Goal: Information Seeking & Learning: Learn about a topic

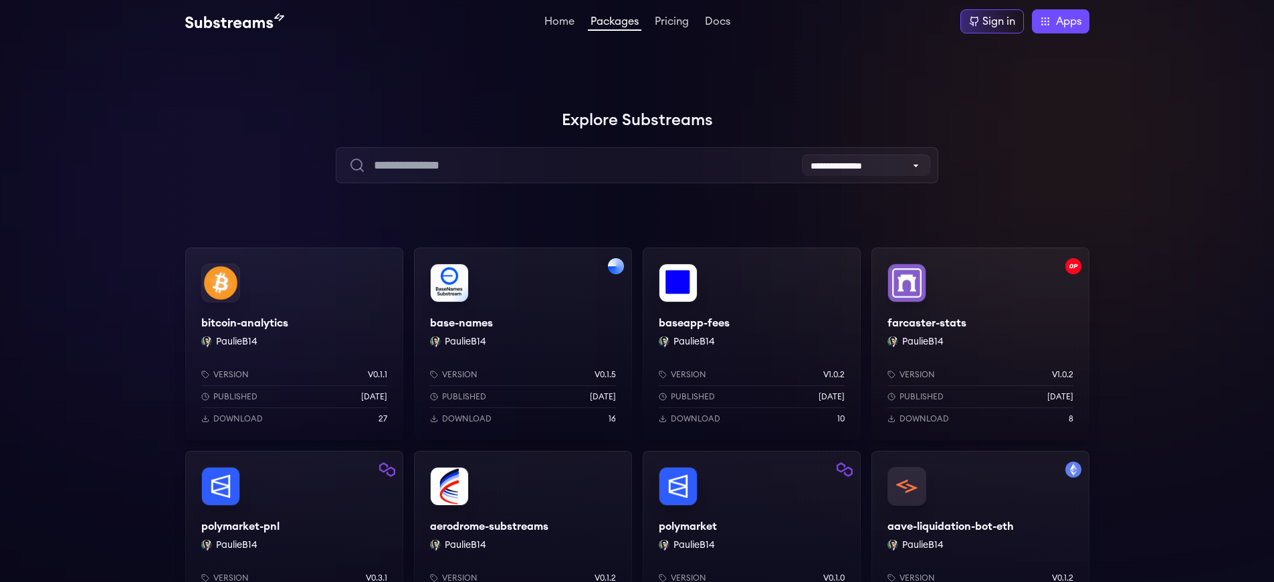
click at [980, 526] on div "aave-liquidation-bot-eth PaulieB14 Version v0.1.2 Published 2 months ago Downlo…" at bounding box center [981, 547] width 218 height 193
click at [751, 323] on div "baseapp-fees PaulieB14 Version v1.0.2 Published [DATE] Download 10" at bounding box center [752, 343] width 218 height 193
click at [997, 21] on div "Sign in" at bounding box center [999, 21] width 33 height 16
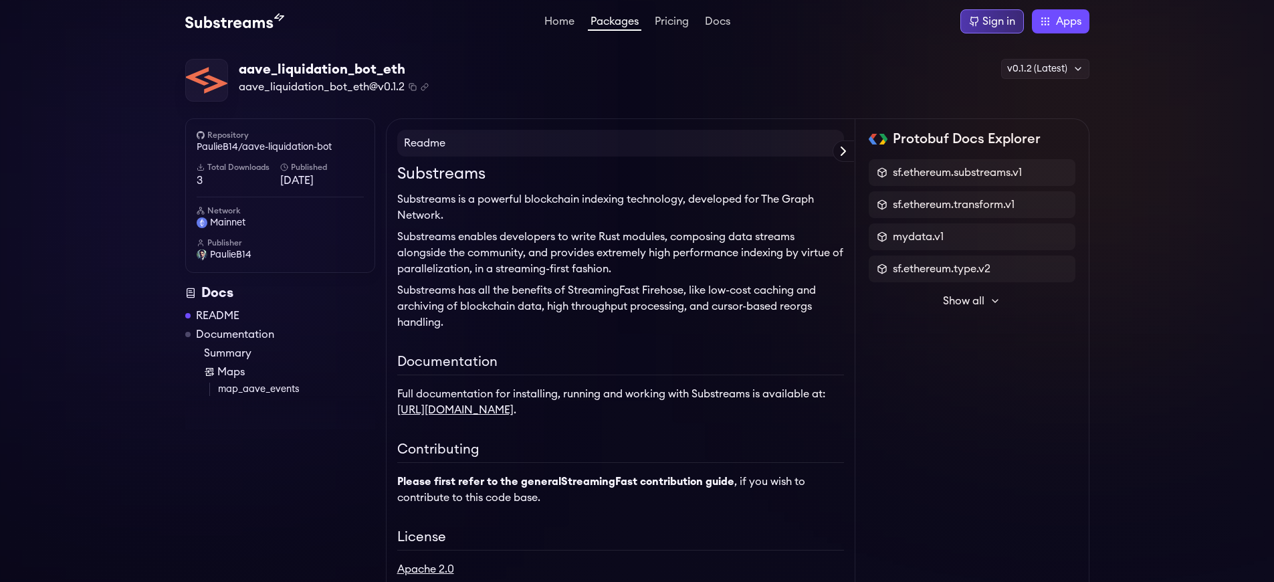
click at [997, 21] on div "Sign in" at bounding box center [999, 21] width 33 height 16
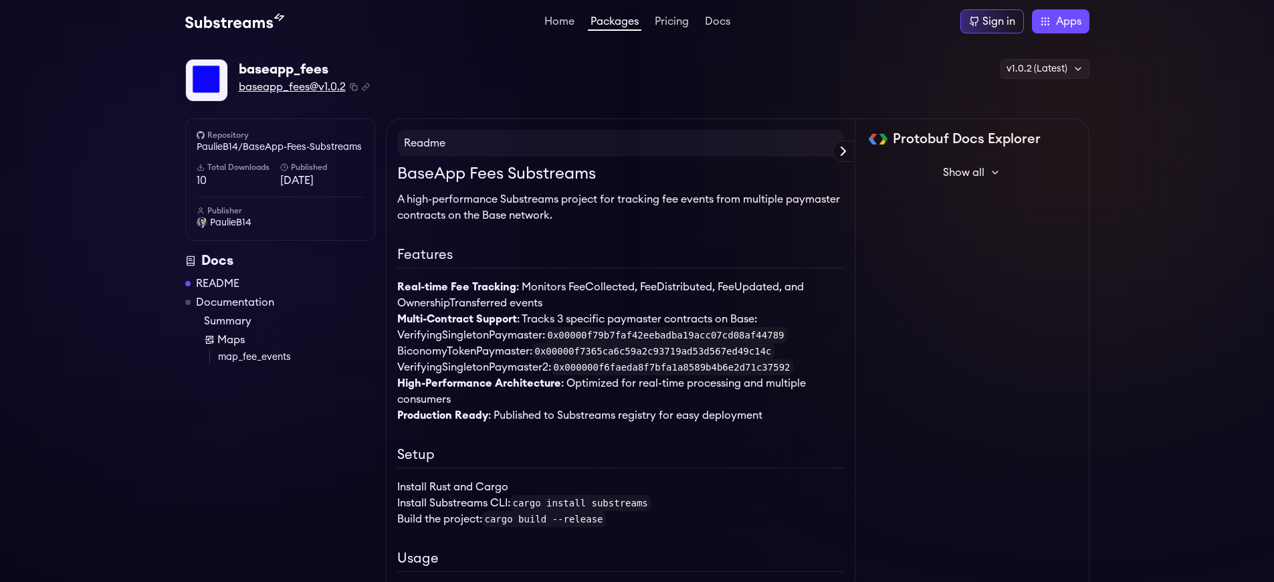
click at [292, 87] on span "baseapp_fees@v1.0.2" at bounding box center [292, 87] width 107 height 16
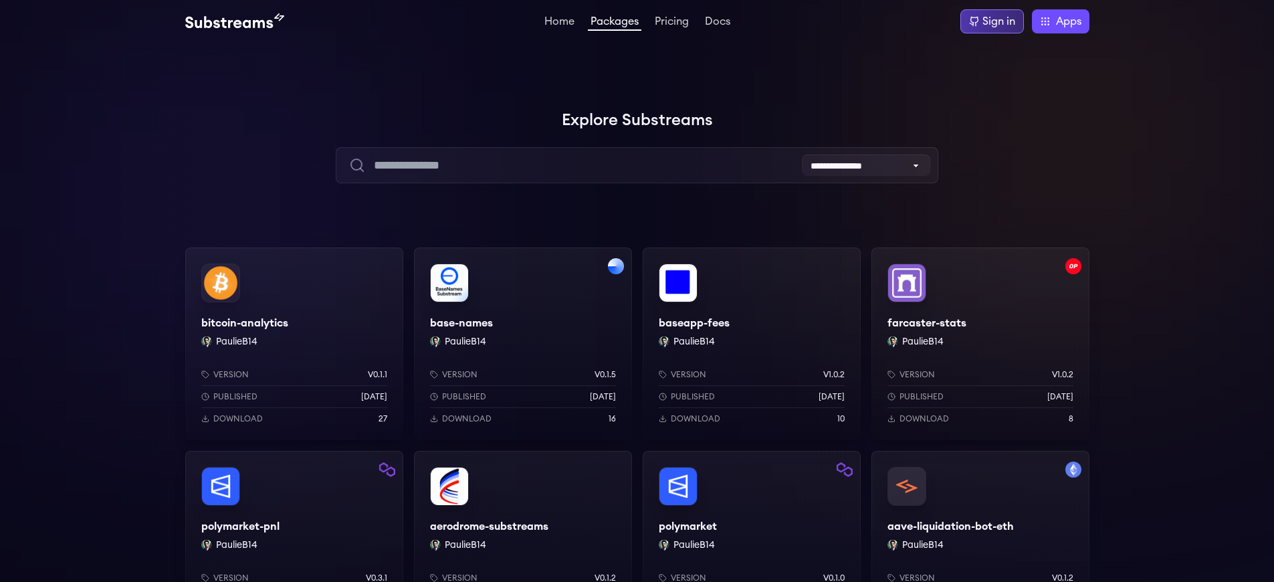
click at [997, 21] on div "Sign in" at bounding box center [999, 21] width 33 height 16
click at [980, 526] on div "aave-liquidation-bot-eth PaulieB14 Version v0.1.2 Published [DATE] Download 3" at bounding box center [981, 547] width 218 height 193
click at [997, 21] on div "Sign in" at bounding box center [999, 21] width 33 height 16
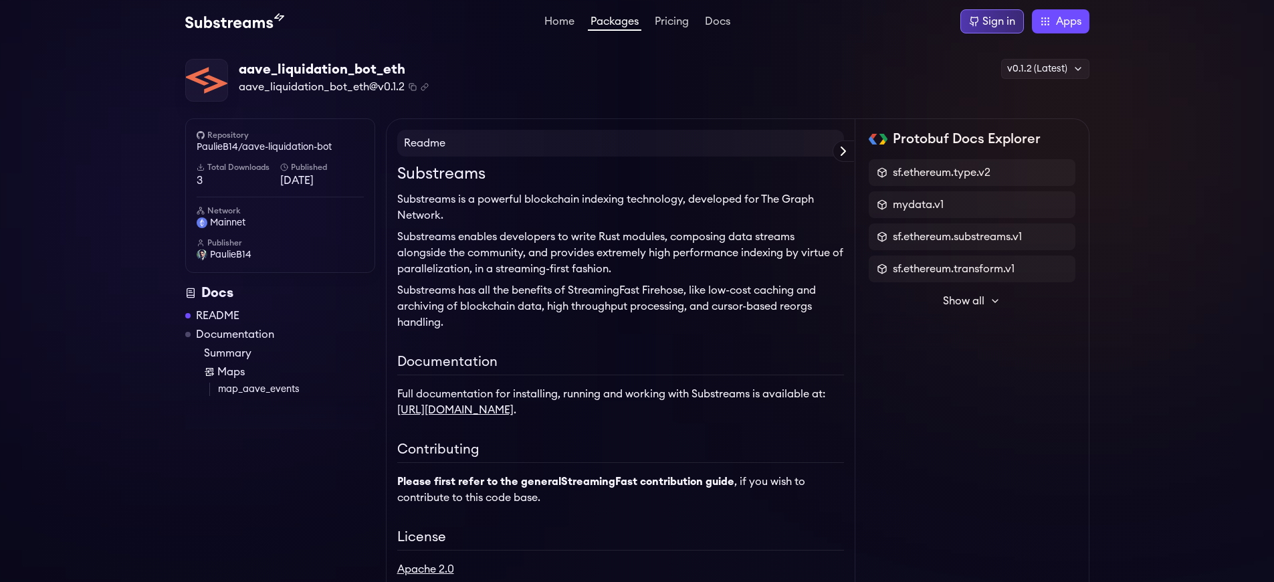
click at [997, 21] on div "Sign in" at bounding box center [999, 21] width 33 height 16
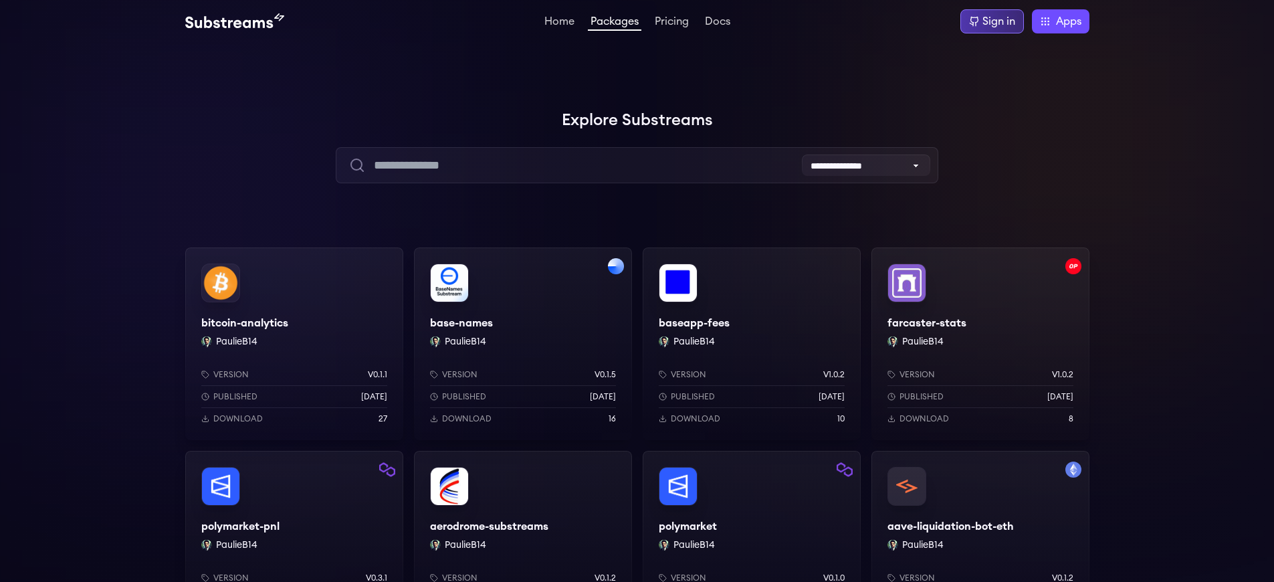
click at [997, 21] on div "Sign in" at bounding box center [999, 21] width 33 height 16
click at [751, 323] on div "baseapp-fees PaulieB14 Version v1.0.2 Published 1 months ago Download 10" at bounding box center [752, 343] width 218 height 193
click at [997, 21] on div "Sign in" at bounding box center [999, 21] width 33 height 16
click at [980, 526] on div "aave-liquidation-bot-eth PaulieB14 Version v0.1.2 Published 2 months ago Downlo…" at bounding box center [981, 547] width 218 height 193
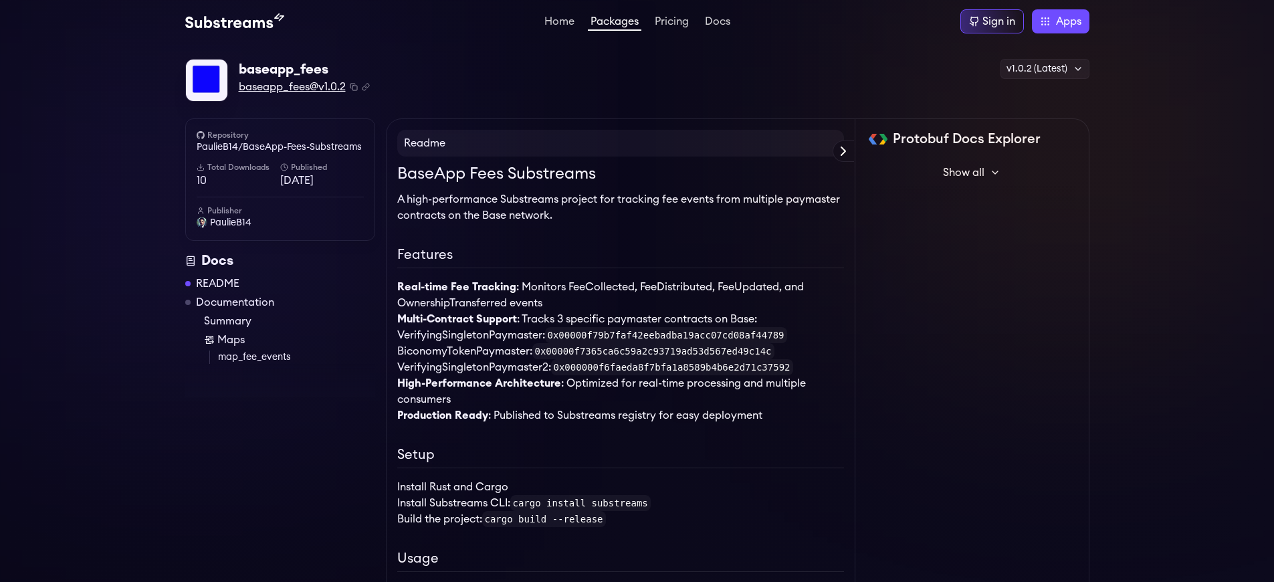
click at [292, 87] on span "baseapp_fees@v1.0.2" at bounding box center [292, 87] width 107 height 16
click at [280, 147] on link "PaulieB14/BaseApp-Fees-Substreams" at bounding box center [280, 146] width 167 height 13
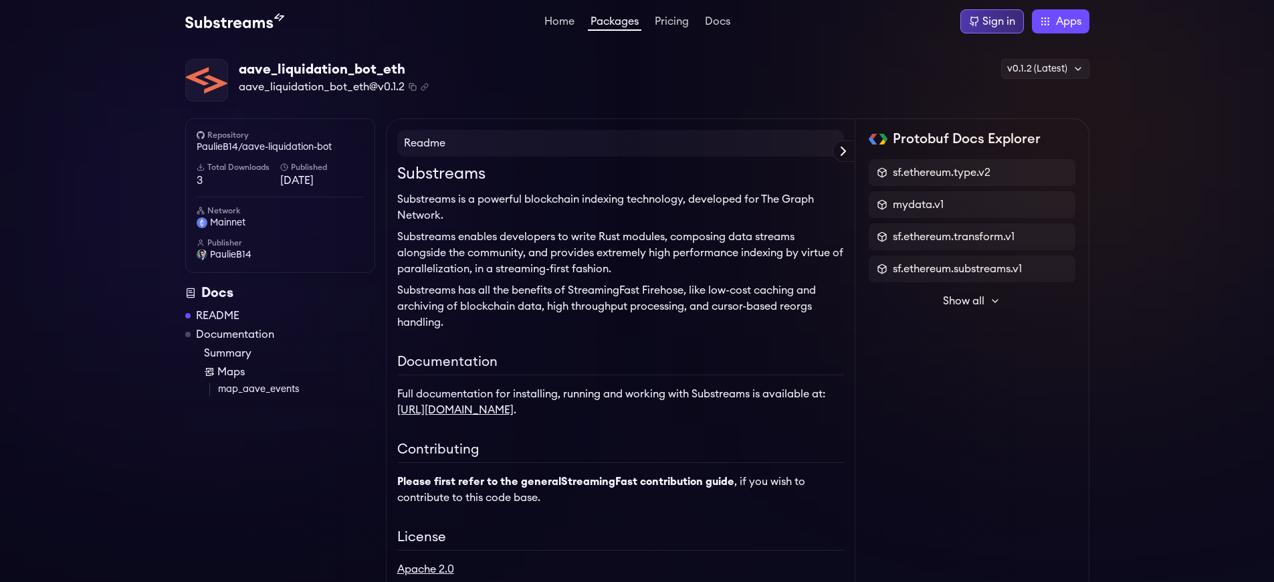
click at [997, 21] on div "Sign in" at bounding box center [999, 21] width 33 height 16
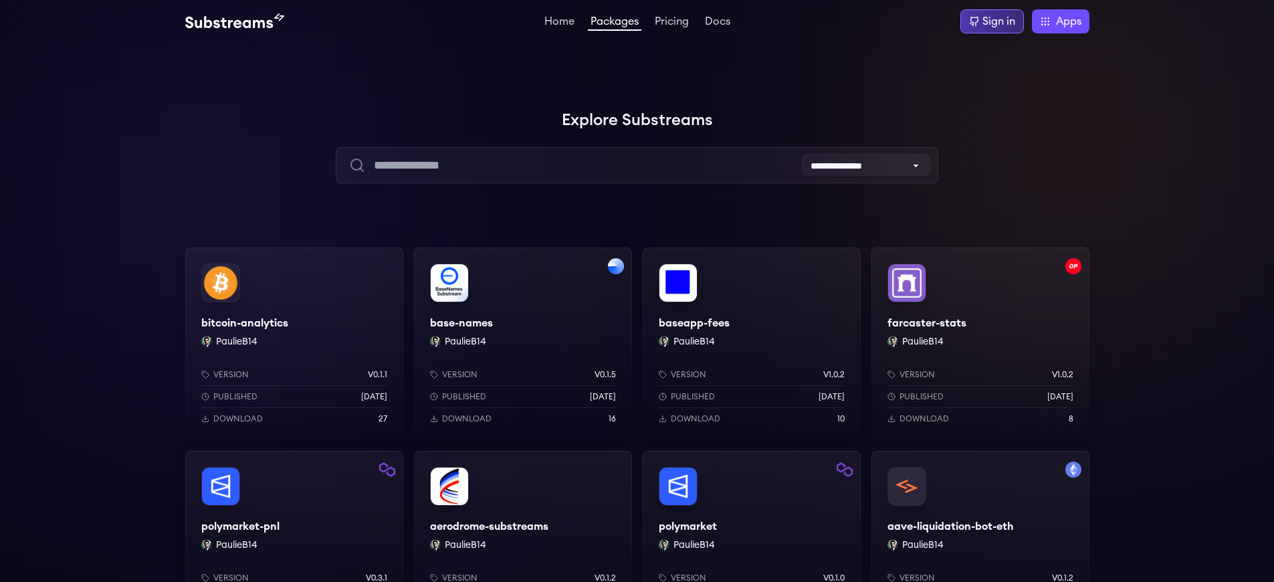
click at [997, 21] on div "Sign in" at bounding box center [999, 21] width 33 height 16
click at [980, 526] on div "aave-liquidation-bot-eth PaulieB14 Version v0.1.2 Published 2 months ago Downlo…" at bounding box center [981, 547] width 218 height 193
click at [997, 21] on div "Sign in" at bounding box center [999, 21] width 33 height 16
